Goal: Task Accomplishment & Management: Complete application form

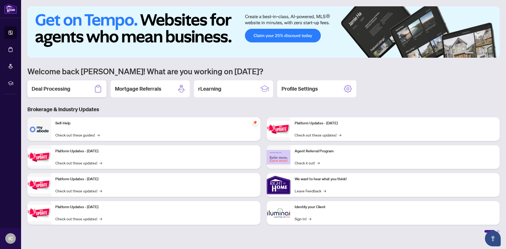
click at [62, 91] on h2 "Deal Processing" at bounding box center [51, 88] width 39 height 7
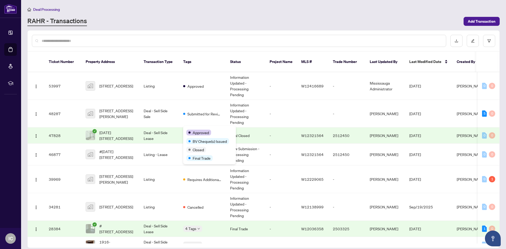
click at [193, 130] on span "Approved" at bounding box center [201, 133] width 16 height 6
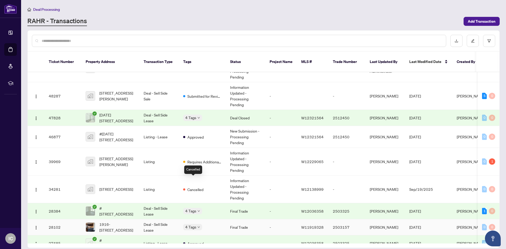
scroll to position [26, 0]
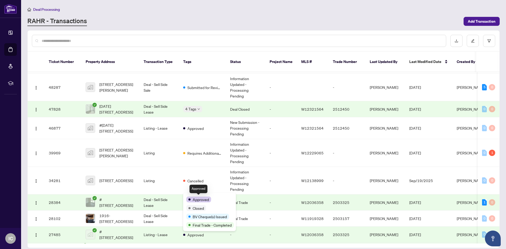
click at [193, 199] on span "Approved" at bounding box center [201, 200] width 16 height 6
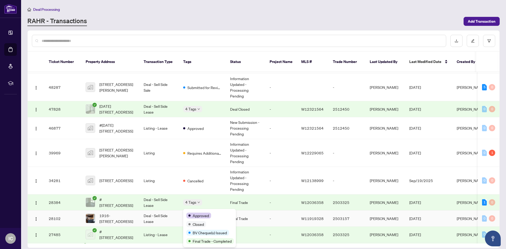
click at [195, 211] on div "Approved Closed BV Cheque(s) Issued Final Trade - Completed" at bounding box center [209, 228] width 53 height 38
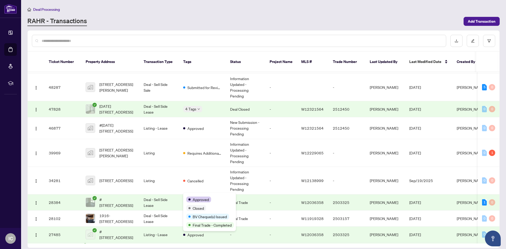
click at [195, 194] on div "Approved Closed BV Cheque(s) Issued Final Trade - Completed" at bounding box center [209, 212] width 53 height 38
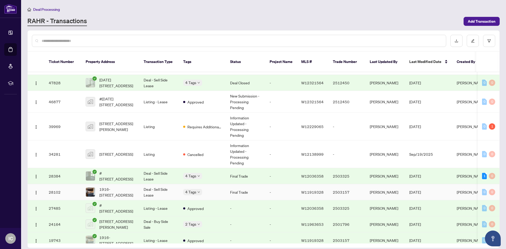
scroll to position [75, 0]
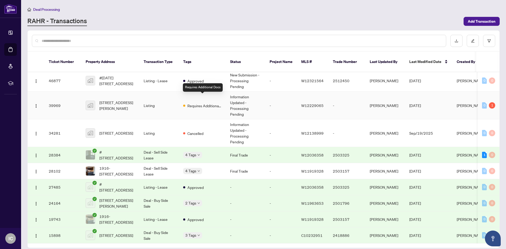
click at [207, 103] on span "Requires Additional Docs" at bounding box center [204, 106] width 34 height 6
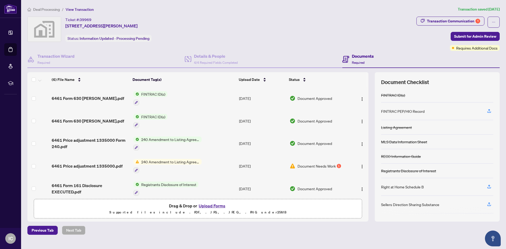
click at [325, 164] on span "Document Needs Work" at bounding box center [316, 166] width 38 height 6
click at [360, 143] on img "button" at bounding box center [362, 144] width 4 height 4
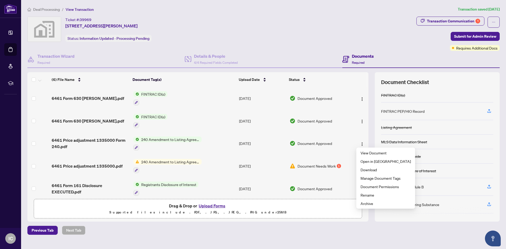
click at [180, 139] on span "240 Amendment to Listing Agreement - Authority to Offer for Sale Price Change/E…" at bounding box center [170, 139] width 62 height 6
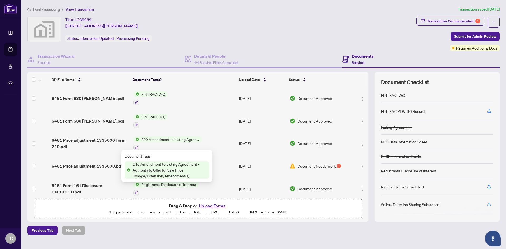
click at [180, 139] on span "240 Amendment to Listing Agreement - Authority to Offer for Sale Price Change/E…" at bounding box center [170, 139] width 62 height 6
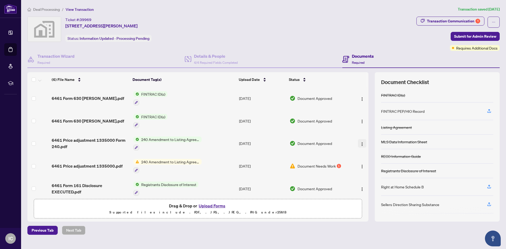
click at [362, 143] on img "button" at bounding box center [362, 144] width 4 height 4
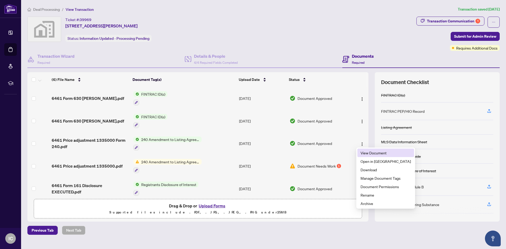
click at [367, 152] on span "View Document" at bounding box center [385, 153] width 50 height 6
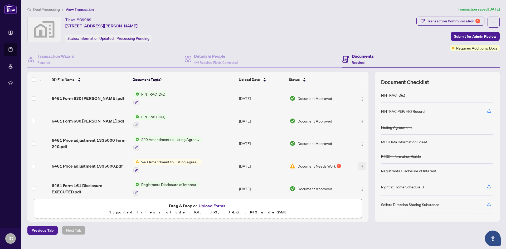
click at [360, 165] on img "button" at bounding box center [362, 166] width 4 height 4
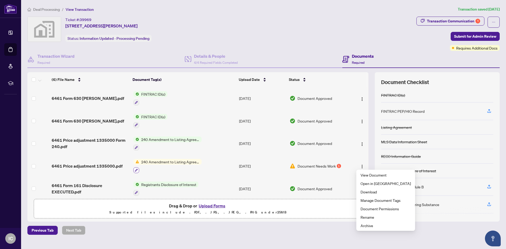
click at [136, 169] on icon "button" at bounding box center [136, 170] width 3 height 3
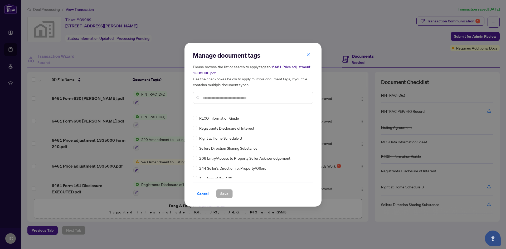
scroll to position [53, 0]
click at [208, 194] on span "Cancel" at bounding box center [203, 193] width 12 height 8
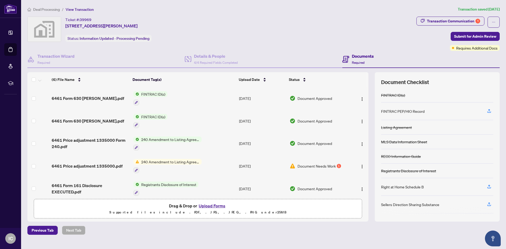
click at [479, 48] on span "Requires Additional Docs" at bounding box center [476, 48] width 41 height 6
click at [476, 48] on span "Requires Additional Docs" at bounding box center [476, 48] width 41 height 6
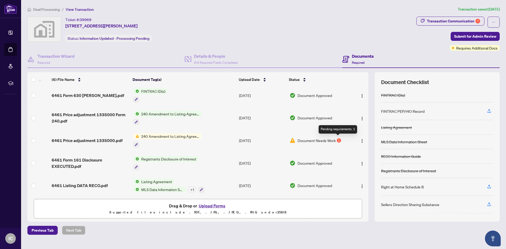
click at [338, 139] on div "1" at bounding box center [339, 140] width 4 height 4
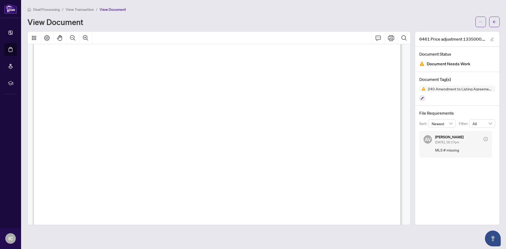
scroll to position [26, 0]
click at [447, 172] on div "6461 Price adjustment 1335000.pdf Document Status Document Needs Work Document …" at bounding box center [457, 128] width 85 height 194
click at [486, 139] on icon "check-circle" at bounding box center [485, 139] width 4 height 4
click at [433, 169] on div "6461 Price adjustment 1335000.pdf Document Status Document Needs Work Document …" at bounding box center [457, 128] width 85 height 194
click at [424, 99] on button "button" at bounding box center [422, 98] width 6 height 6
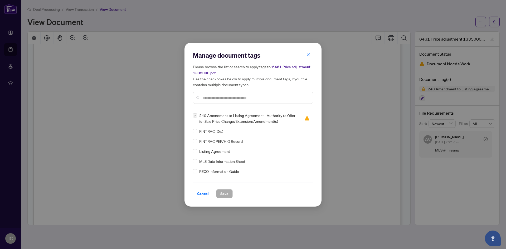
click at [221, 119] on span "240 Amendment to Listing Agreement - Authority to Offer for Sale Price Change/E…" at bounding box center [248, 119] width 99 height 12
click at [203, 193] on span "Cancel" at bounding box center [203, 193] width 12 height 8
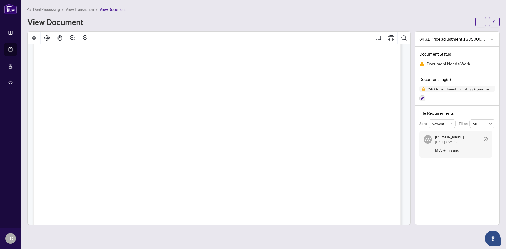
click at [157, 136] on span "...............................................................................…" at bounding box center [170, 138] width 139 height 5
click at [450, 182] on div "6461 Price adjustment 1335000.pdf Document Status Document Needs Work Document …" at bounding box center [457, 128] width 85 height 194
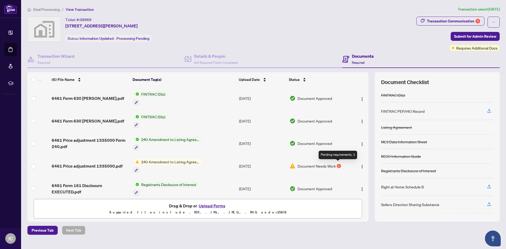
click at [337, 165] on div "1" at bounding box center [339, 166] width 4 height 4
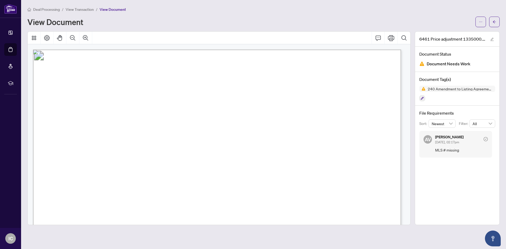
click at [446, 163] on div "6461 Price adjustment 1335000.pdf Document Status Document Needs Work Document …" at bounding box center [457, 128] width 85 height 194
click at [447, 123] on span "Newest" at bounding box center [442, 124] width 21 height 8
click at [443, 141] on div "Oldest" at bounding box center [442, 143] width 19 height 6
click at [447, 126] on span "Oldest" at bounding box center [442, 124] width 21 height 8
click at [440, 136] on div "Newest" at bounding box center [442, 134] width 19 height 6
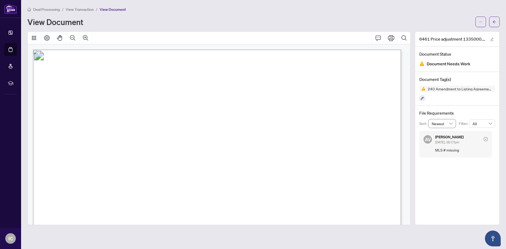
click at [436, 166] on div "6461 Price adjustment 1335000.pdf Document Status Document Needs Work Document …" at bounding box center [457, 128] width 85 height 194
click at [432, 68] on div "Document Status Document Needs Work" at bounding box center [457, 59] width 84 height 25
click at [492, 39] on icon "edit" at bounding box center [491, 39] width 3 height 3
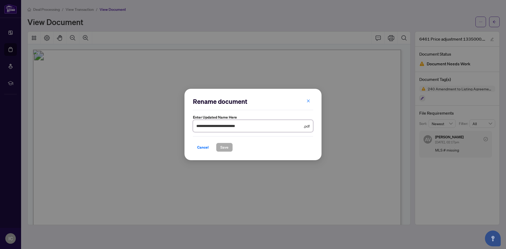
click at [260, 127] on input "**********" at bounding box center [249, 126] width 106 height 6
type input "*"
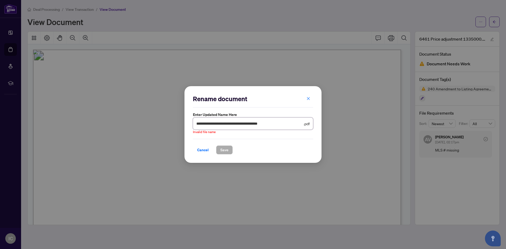
click at [286, 123] on input "**********" at bounding box center [249, 124] width 106 height 6
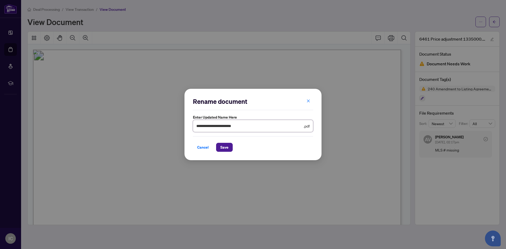
click at [196, 127] on input "**********" at bounding box center [249, 126] width 106 height 6
type input "**********"
click at [223, 148] on span "Save" at bounding box center [224, 147] width 8 height 8
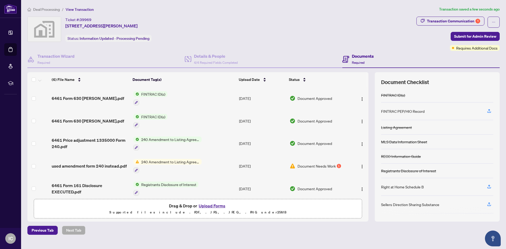
click at [172, 160] on span "240 Amendment to Listing Agreement - Authority to Offer for Sale Price Change/E…" at bounding box center [170, 162] width 62 height 6
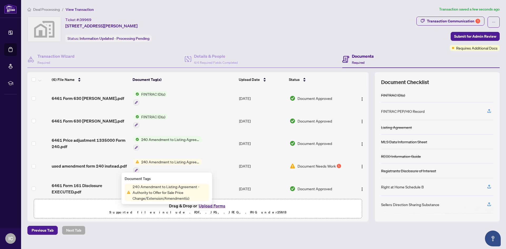
click at [156, 136] on span "240 Amendment to Listing Agreement - Authority to Offer for Sale Price Change/E…" at bounding box center [170, 139] width 62 height 6
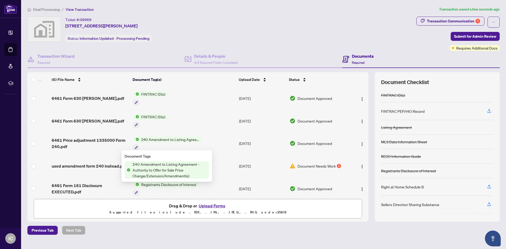
click at [206, 150] on div "Document Tags 240 Amendment to Listing Agreement - Authority to Offer for Sale …" at bounding box center [166, 166] width 91 height 32
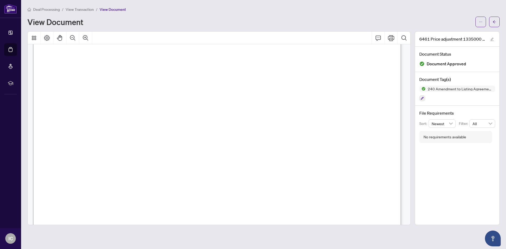
scroll to position [26, 0]
click at [139, 149] on span "....................................................." at bounding box center [168, 151] width 79 height 5
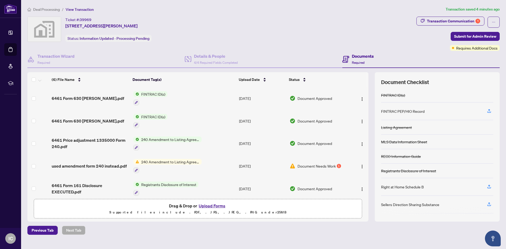
click at [177, 137] on span "240 Amendment to Listing Agreement - Authority to Offer for Sale Price Change/E…" at bounding box center [170, 139] width 62 height 6
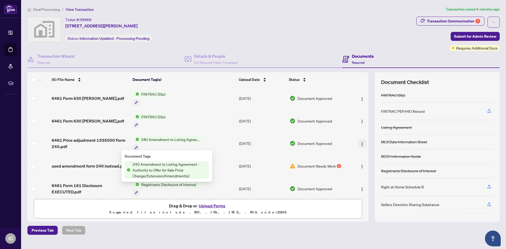
click at [360, 144] on img "button" at bounding box center [362, 144] width 4 height 4
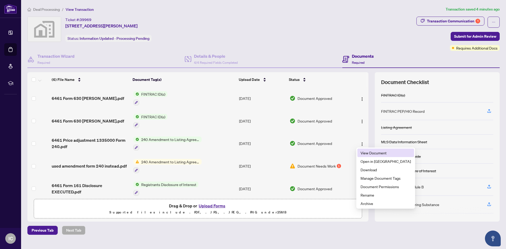
click at [372, 156] on li "View Document" at bounding box center [385, 153] width 57 height 8
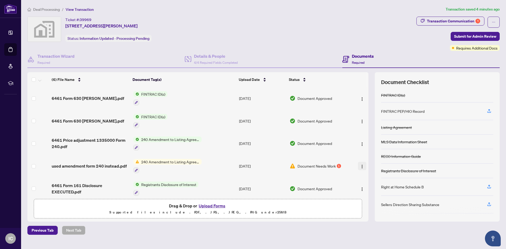
click at [360, 167] on img "button" at bounding box center [362, 166] width 4 height 4
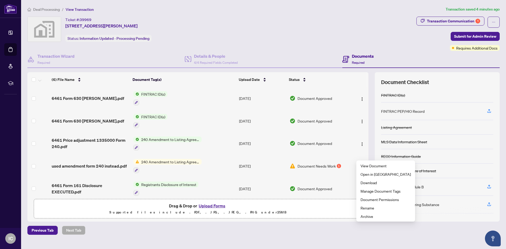
scroll to position [26, 0]
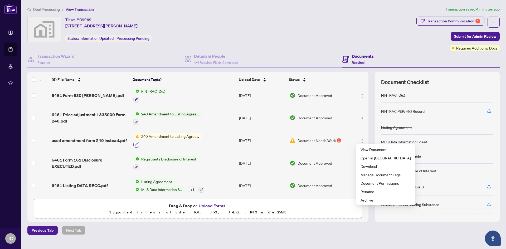
click at [138, 143] on button "button" at bounding box center [136, 145] width 6 height 6
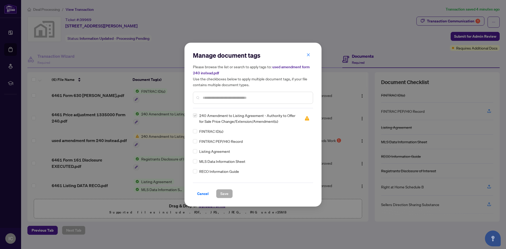
click at [241, 119] on span "240 Amendment to Listing Agreement - Authority to Offer for Sale Price Change/E…" at bounding box center [248, 119] width 99 height 12
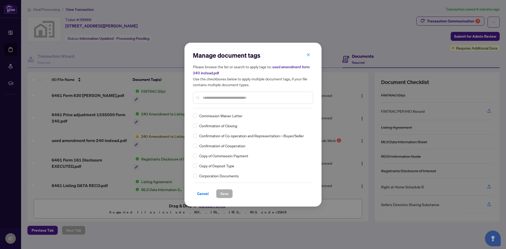
scroll to position [422, 0]
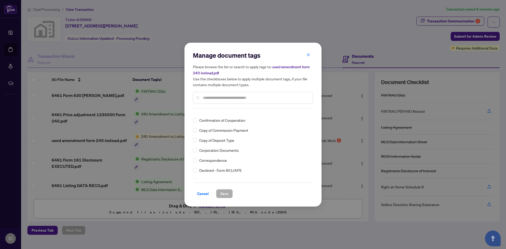
click at [307, 55] on icon "close" at bounding box center [308, 55] width 4 height 4
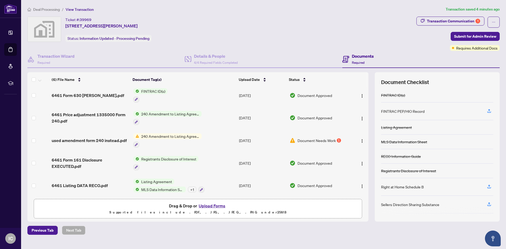
click at [210, 207] on button "Upload Forms" at bounding box center [212, 205] width 30 height 7
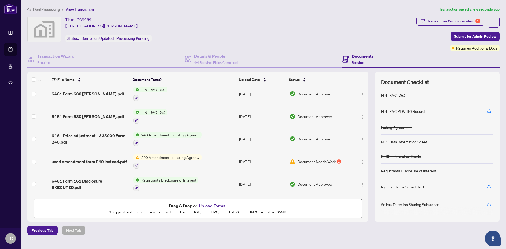
click at [218, 206] on button "Upload Forms" at bounding box center [212, 205] width 30 height 7
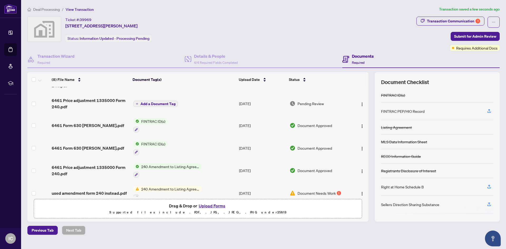
scroll to position [0, 0]
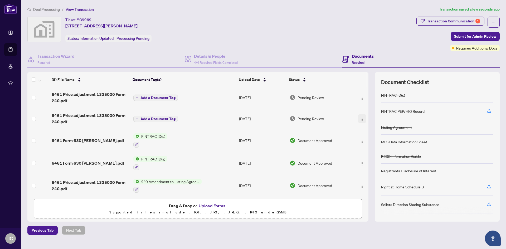
click at [361, 119] on img "button" at bounding box center [362, 119] width 4 height 4
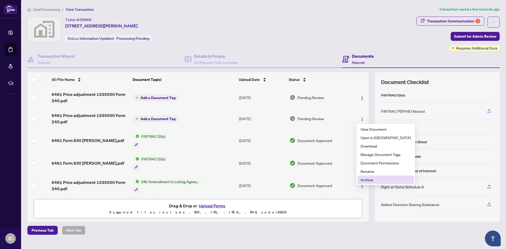
click at [370, 179] on span "Archive" at bounding box center [385, 180] width 50 height 6
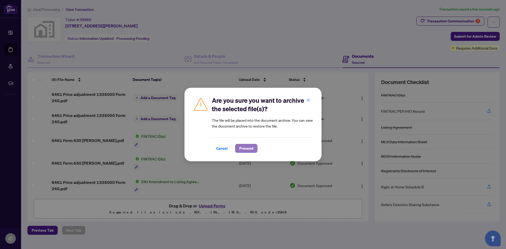
click at [243, 146] on span "Proceed" at bounding box center [246, 148] width 14 height 8
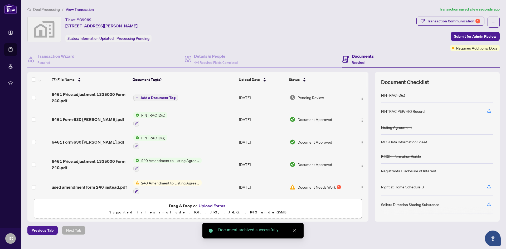
click at [159, 97] on span "Add a Document Tag" at bounding box center [157, 98] width 35 height 4
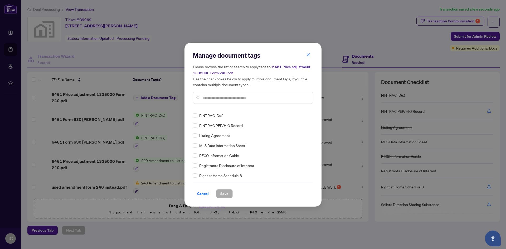
click at [210, 101] on div at bounding box center [253, 98] width 120 height 12
click at [212, 99] on input "text" at bounding box center [256, 98] width 106 height 6
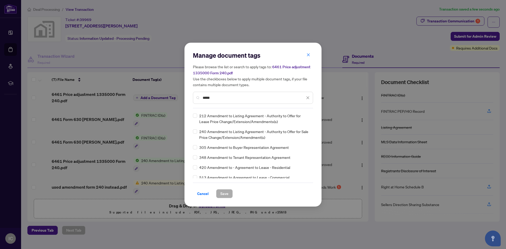
scroll to position [26, 0]
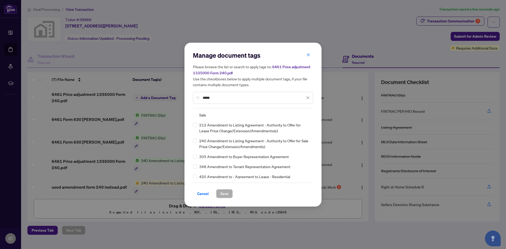
type input "*****"
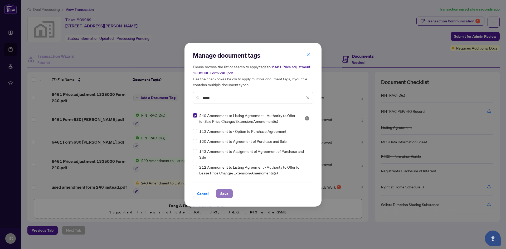
click at [226, 194] on span "Save" at bounding box center [224, 193] width 8 height 8
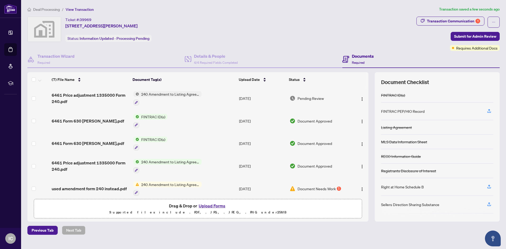
click at [183, 182] on span "240 Amendment to Listing Agreement - Authority to Offer for Sale Price Change/E…" at bounding box center [170, 185] width 62 height 6
click at [388, 40] on div "Ticket #: 39969 [STREET_ADDRESS][PERSON_NAME] Status: Information Updated - Pro…" at bounding box center [220, 29] width 387 height 25
click at [467, 36] on span "Submit for Admin Review" at bounding box center [475, 36] width 42 height 8
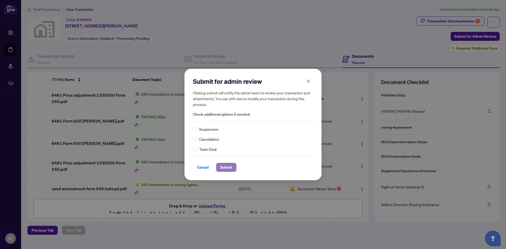
click at [224, 167] on span "Submit" at bounding box center [226, 167] width 12 height 8
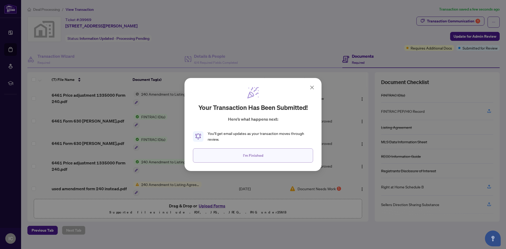
click at [260, 157] on span "I'm Finished" at bounding box center [253, 155] width 20 height 8
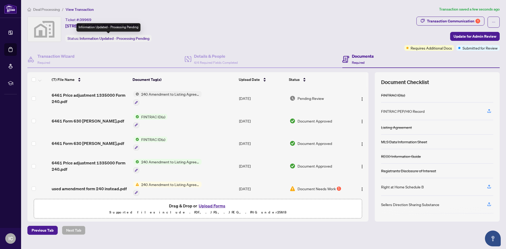
click at [94, 39] on span "Information Updated - Processing Pending" at bounding box center [115, 38] width 70 height 5
click at [246, 32] on div "Ticket #: 39969 [STREET_ADDRESS][PERSON_NAME] Status: Information Updated - Pro…" at bounding box center [214, 29] width 375 height 25
click at [365, 56] on h4 "Documents" at bounding box center [363, 56] width 22 height 6
click at [195, 56] on h4 "Details & People" at bounding box center [216, 56] width 44 height 6
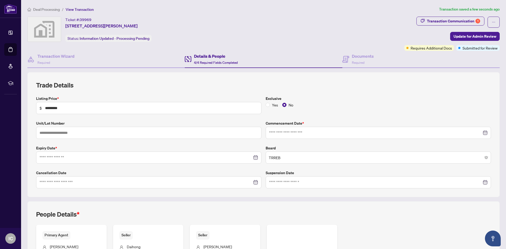
type input "**********"
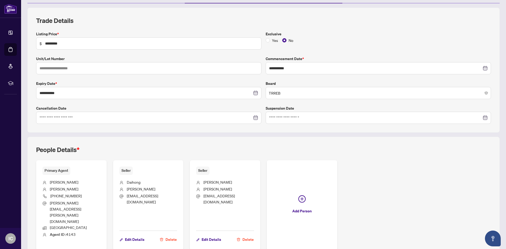
scroll to position [76, 0]
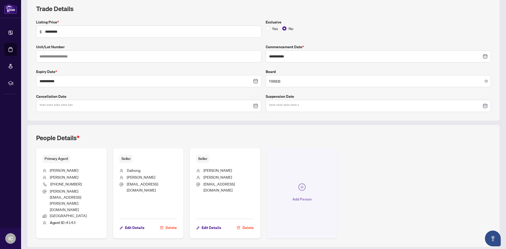
click at [299, 183] on icon "plus-circle" at bounding box center [301, 186] width 7 height 7
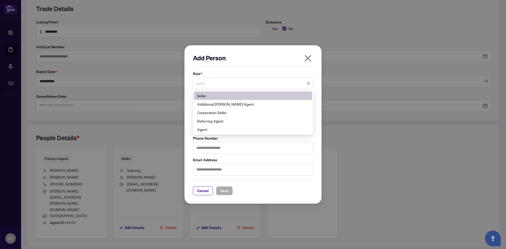
click at [218, 82] on span "Seller" at bounding box center [253, 83] width 114 height 10
click at [310, 59] on icon "close" at bounding box center [308, 58] width 8 height 8
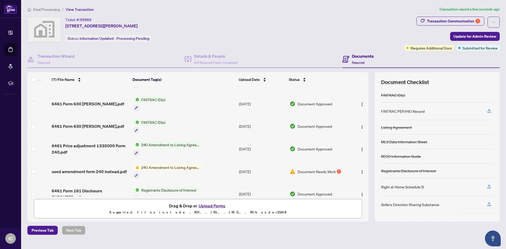
scroll to position [26, 0]
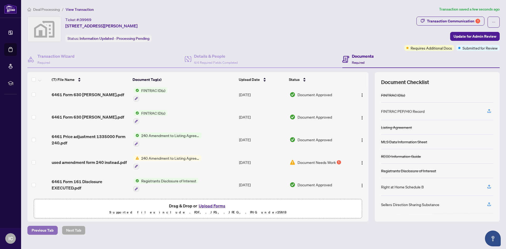
click at [43, 230] on span "Previous Tab" at bounding box center [43, 230] width 22 height 8
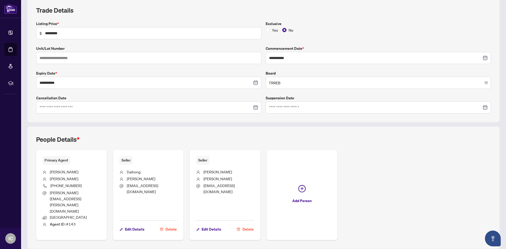
scroll to position [76, 0]
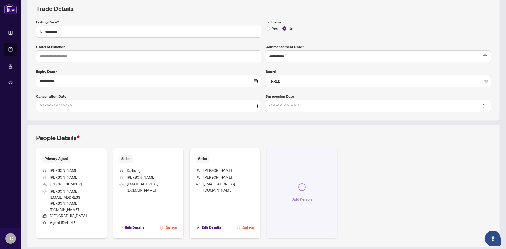
click at [300, 183] on icon "plus-circle" at bounding box center [301, 186] width 7 height 7
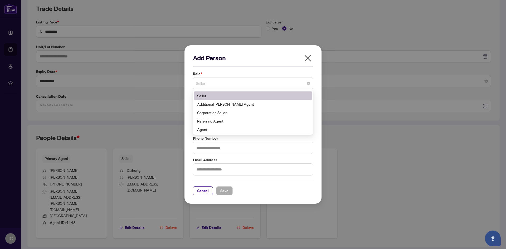
click at [216, 83] on span "Seller" at bounding box center [253, 83] width 114 height 10
click at [233, 82] on span "Seller" at bounding box center [253, 83] width 114 height 10
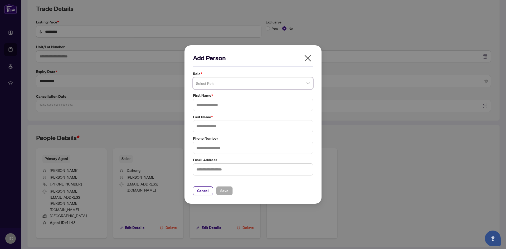
click at [308, 84] on span at bounding box center [253, 83] width 114 height 10
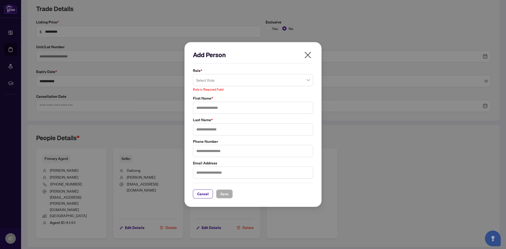
click at [308, 59] on icon "close" at bounding box center [308, 55] width 8 height 8
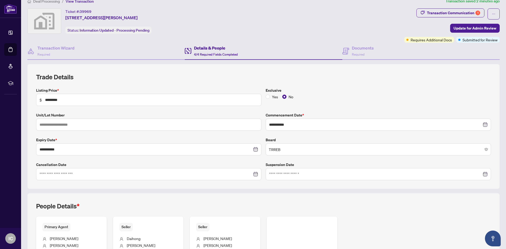
scroll to position [0, 0]
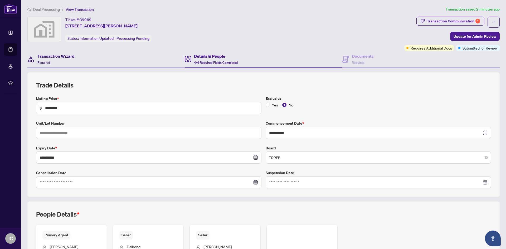
click at [49, 59] on h4 "Transaction Wizard" at bounding box center [55, 56] width 37 height 6
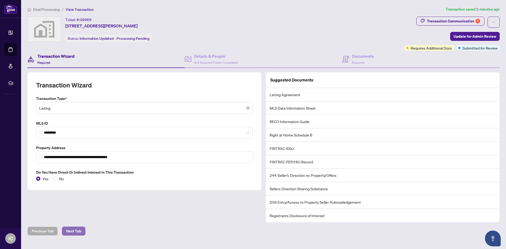
click at [77, 232] on span "Next Tab" at bounding box center [73, 231] width 15 height 8
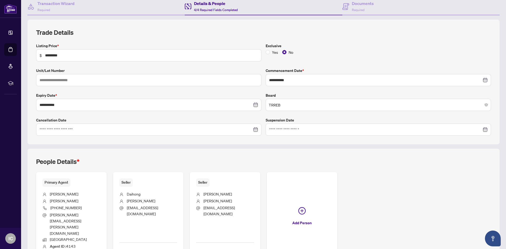
scroll to position [76, 0]
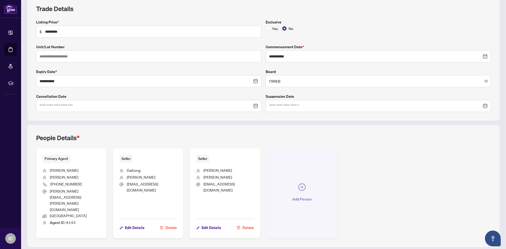
click at [300, 185] on icon "plus-circle" at bounding box center [301, 186] width 3 height 3
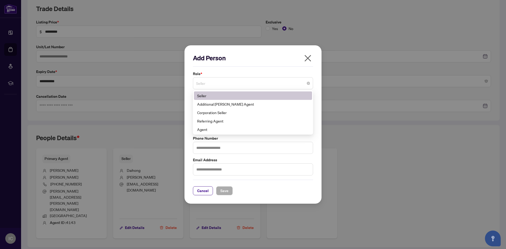
click at [265, 84] on span "Seller" at bounding box center [253, 83] width 114 height 10
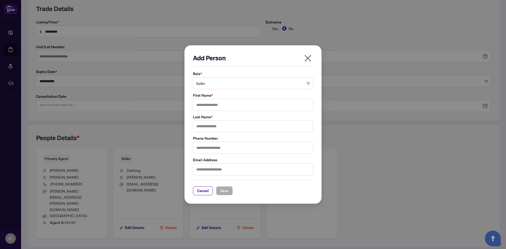
click at [311, 60] on icon "close" at bounding box center [308, 58] width 8 height 8
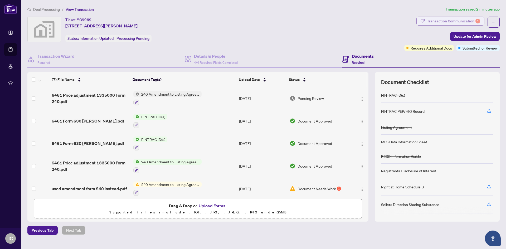
click at [454, 19] on div "Transaction Communication 1" at bounding box center [453, 21] width 53 height 8
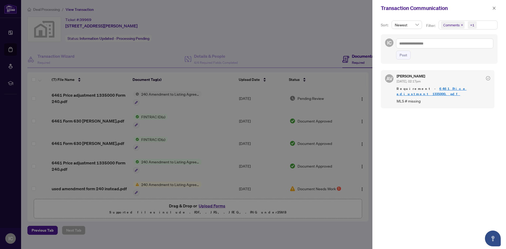
click at [248, 23] on div at bounding box center [253, 124] width 506 height 249
click at [493, 8] on icon "close" at bounding box center [494, 8] width 4 height 4
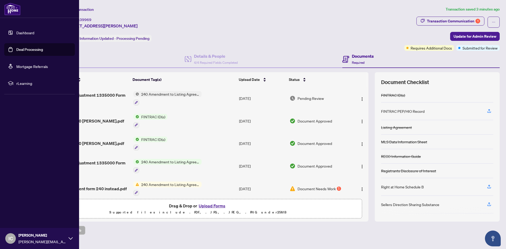
click at [7, 238] on span "IC" at bounding box center [10, 238] width 11 height 11
click at [21, 206] on span "Logout" at bounding box center [21, 207] width 12 height 8
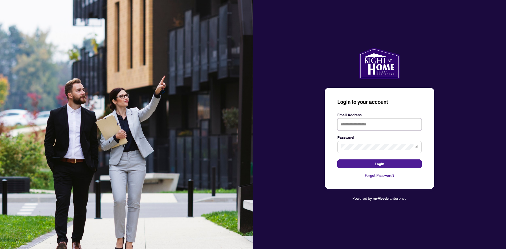
type input "**********"
